Goal: Information Seeking & Learning: Learn about a topic

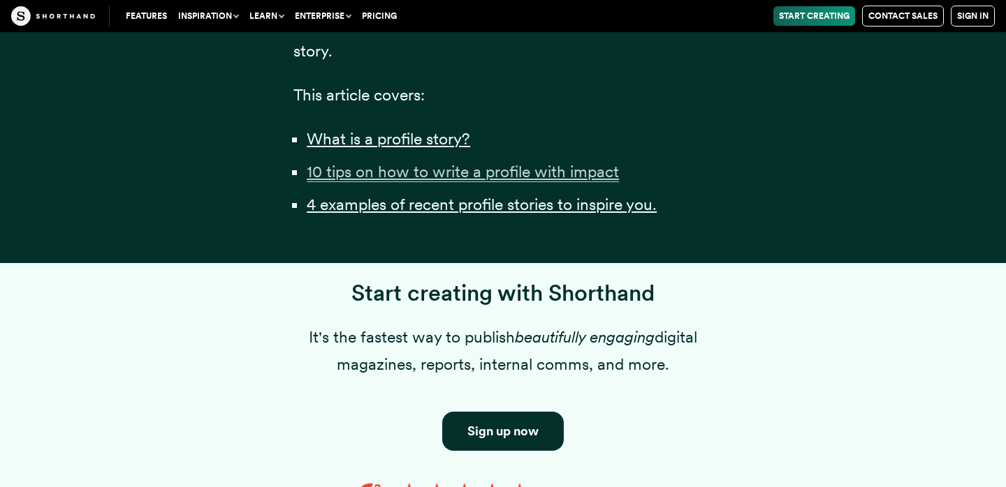
scroll to position [1132, 0]
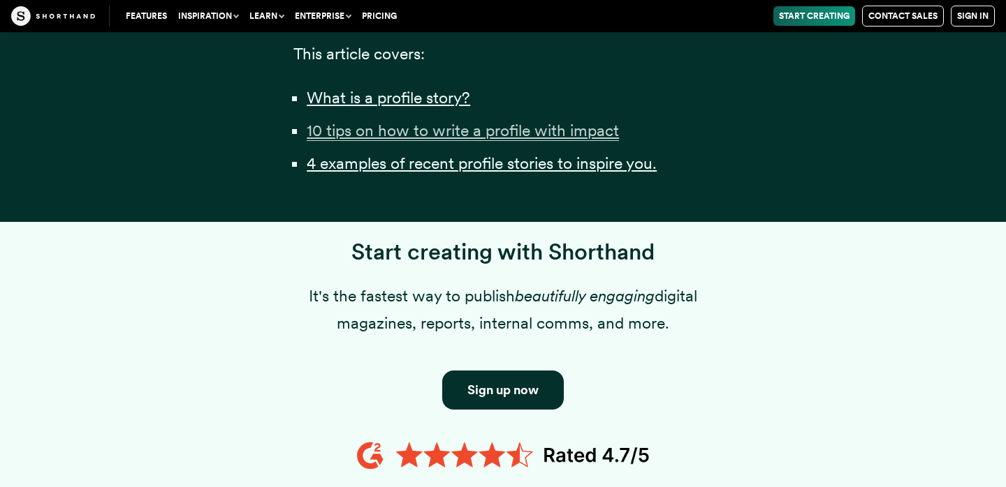
click at [480, 140] on u "10 tips on how to write a profile with impact" at bounding box center [463, 131] width 312 height 20
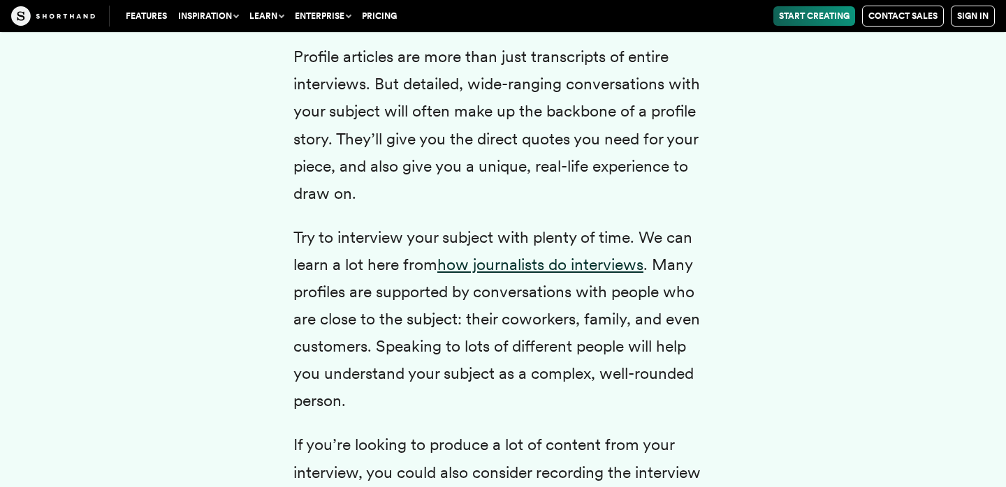
scroll to position [3598, 0]
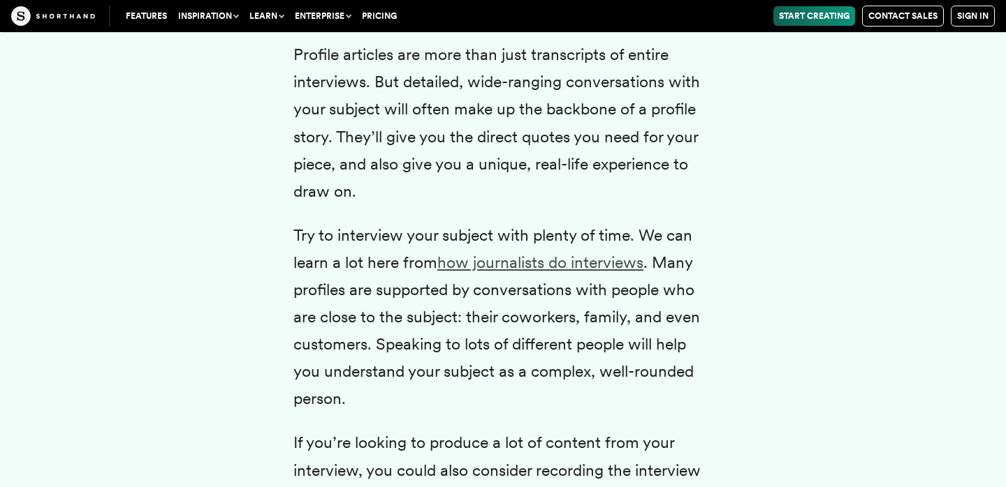
click at [505, 272] on link "how journalists do interviews" at bounding box center [540, 263] width 206 height 20
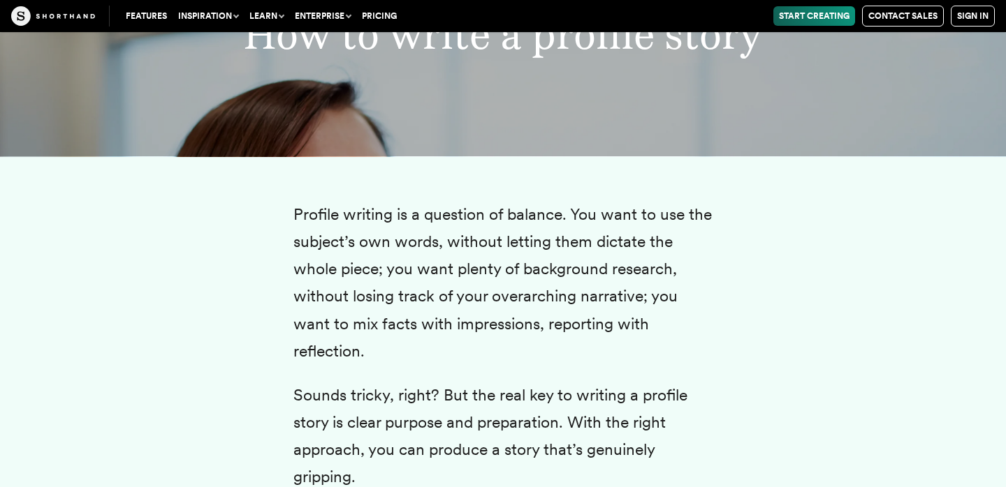
scroll to position [2776, 0]
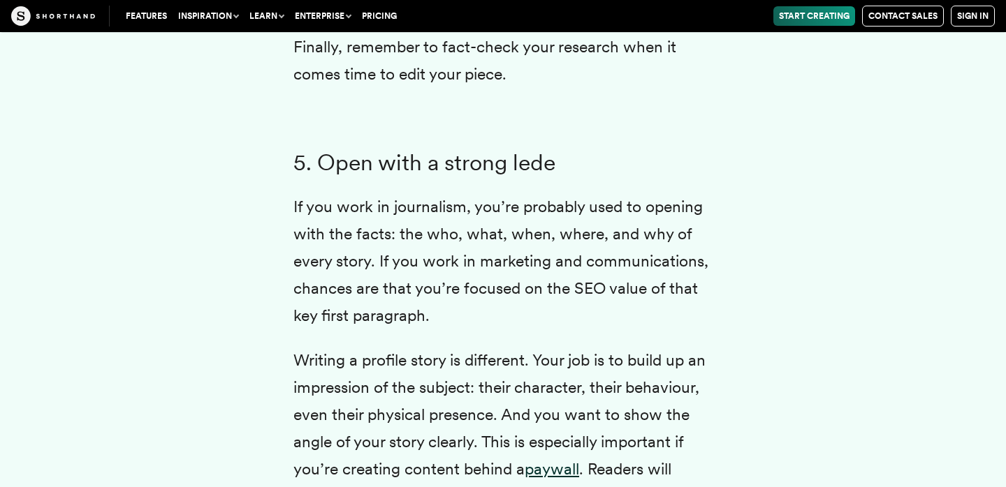
scroll to position [5492, 0]
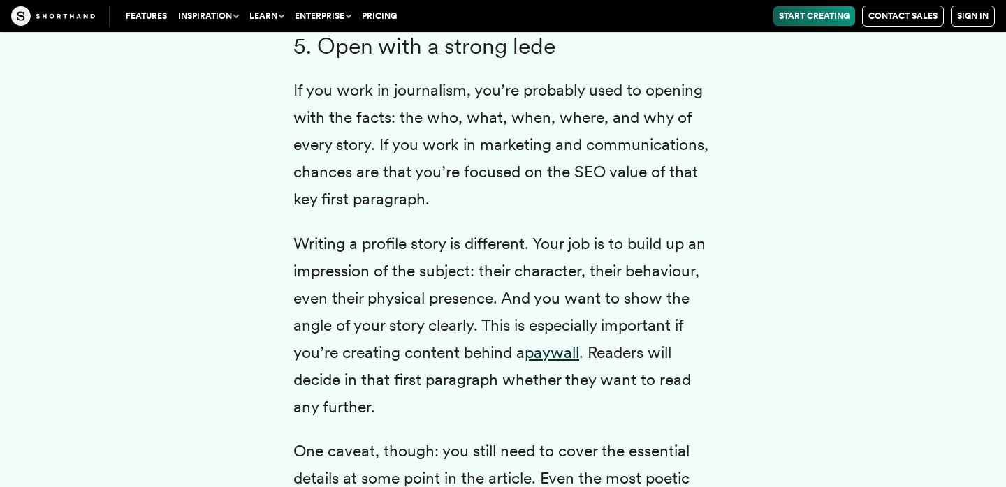
scroll to position [5614, 0]
